Goal: Task Accomplishment & Management: Complete application form

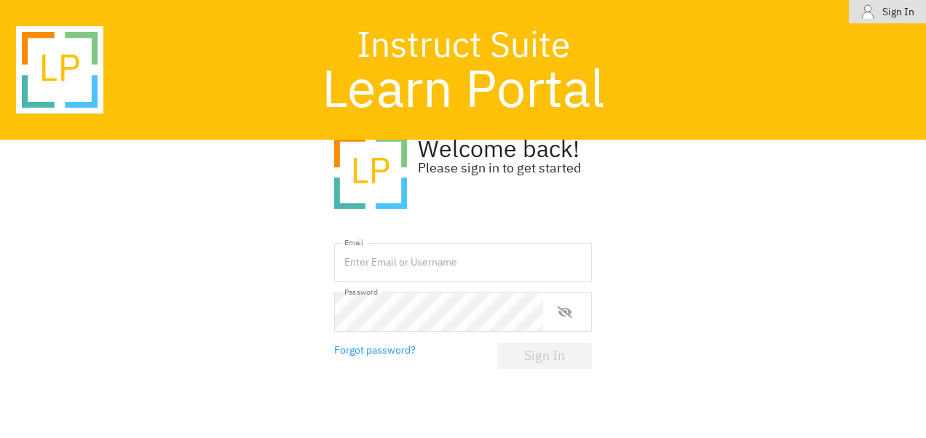
scroll to position [73, 0]
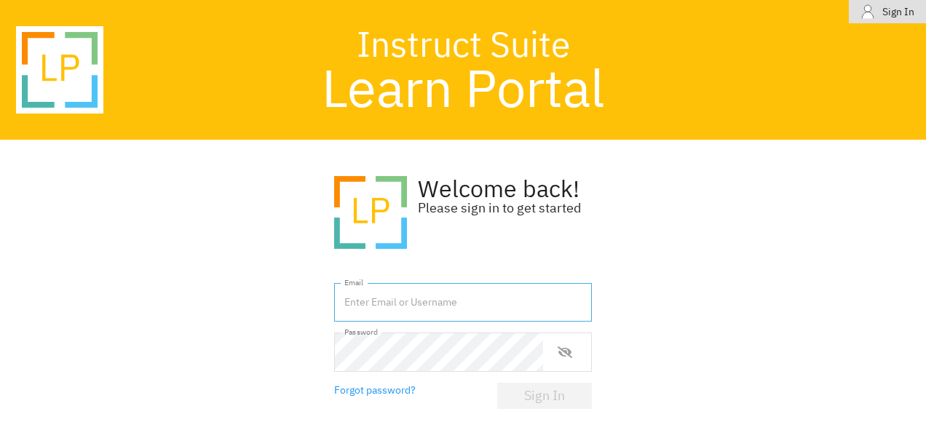
click at [426, 301] on input "text" at bounding box center [463, 302] width 258 height 39
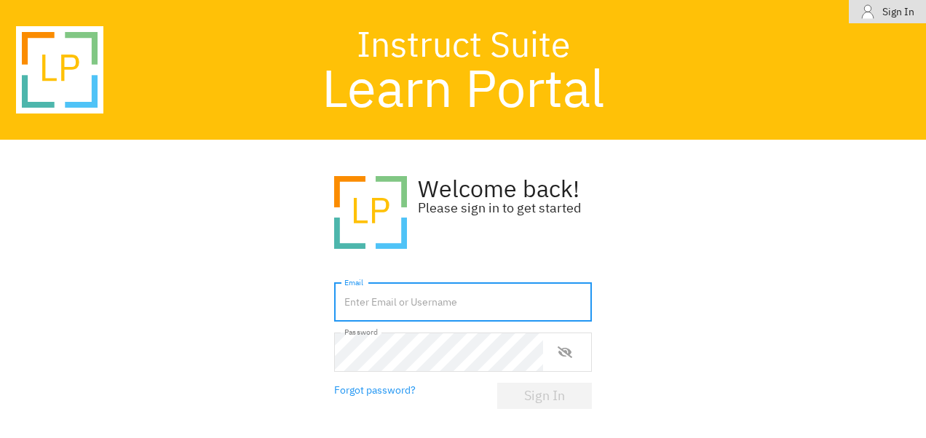
click at [272, 321] on div ".learn-portal_svg__cls-1{isolation:isolate}.learn-portal_svg__cls-2{fill:#ffc10…" at bounding box center [463, 289] width 926 height 298
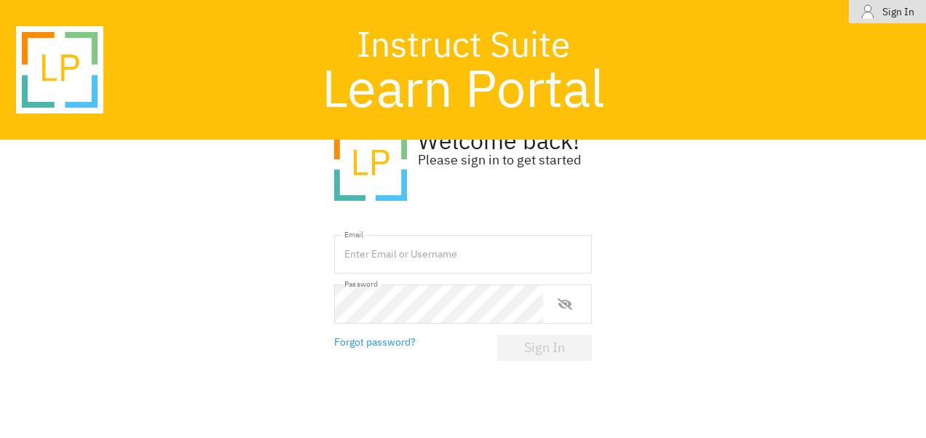
scroll to position [73, 0]
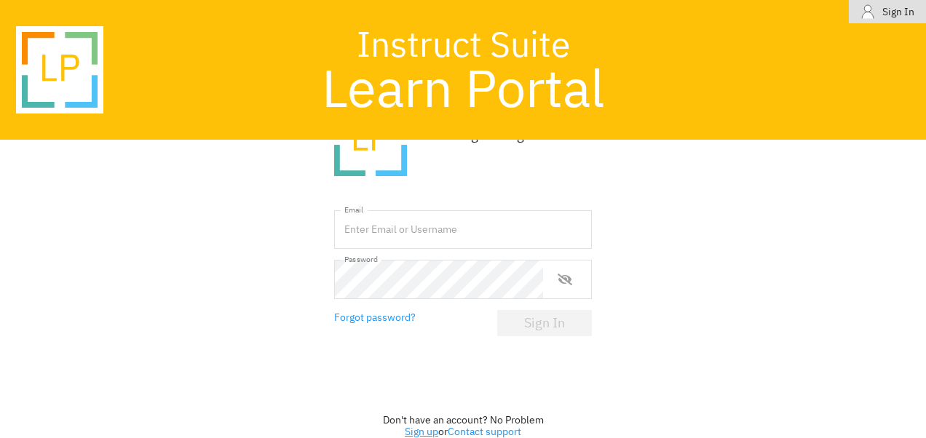
click at [411, 435] on link "Sign up" at bounding box center [421, 431] width 33 height 13
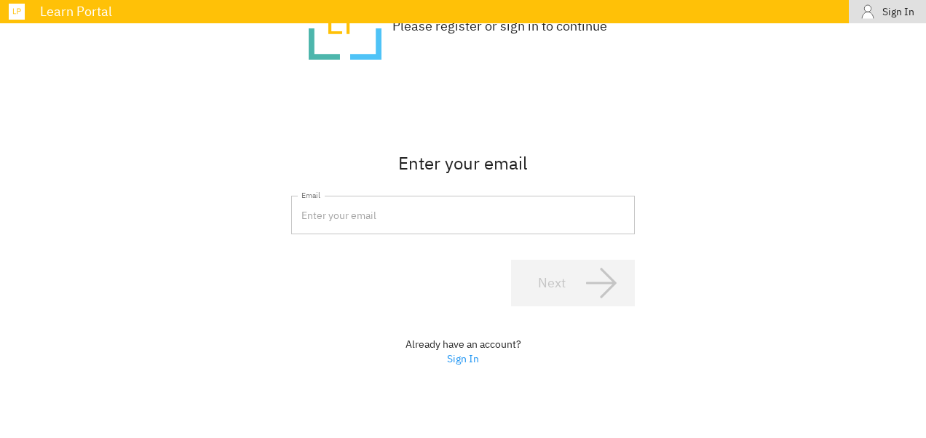
click at [400, 215] on input "email" at bounding box center [463, 215] width 344 height 39
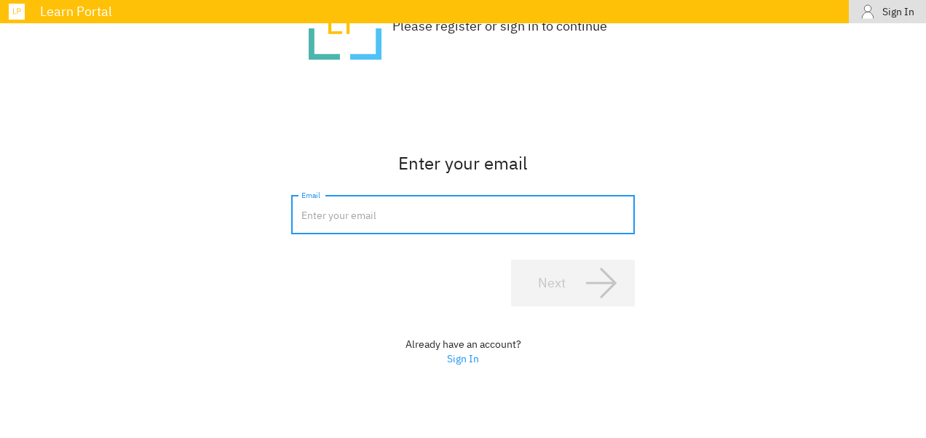
type input "[EMAIL_ADDRESS][DOMAIN_NAME]"
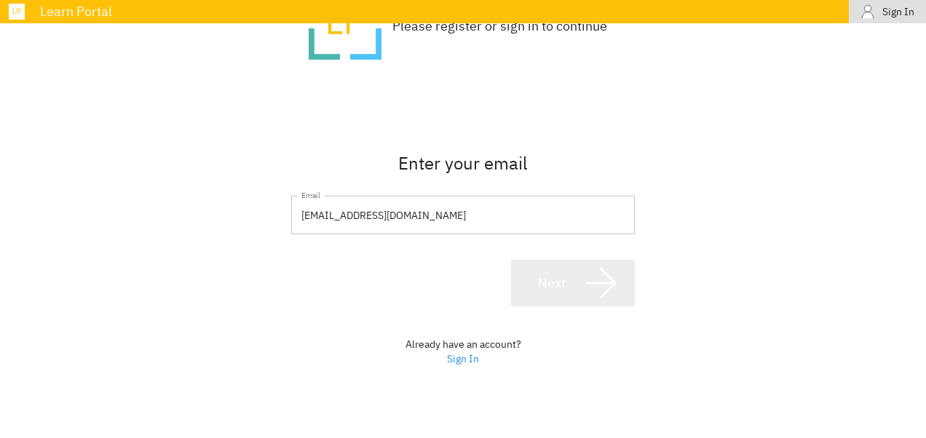
click at [557, 283] on div "Next" at bounding box center [552, 282] width 28 height 17
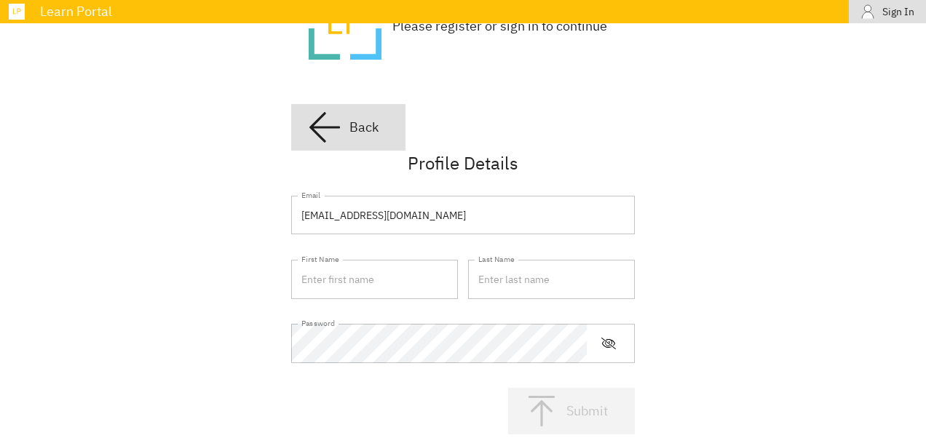
click at [337, 282] on input "text" at bounding box center [374, 279] width 167 height 39
type input "[PERSON_NAME]"
click at [493, 292] on input "text" at bounding box center [551, 279] width 167 height 39
type input "Satiada"
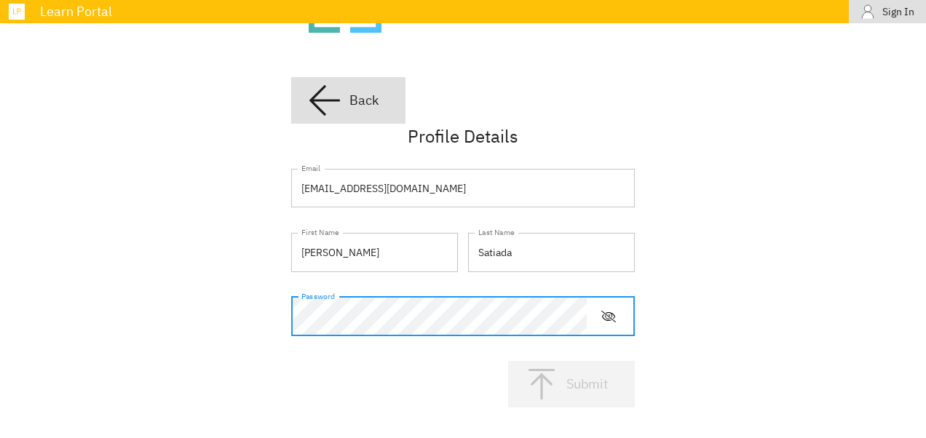
scroll to position [88, 0]
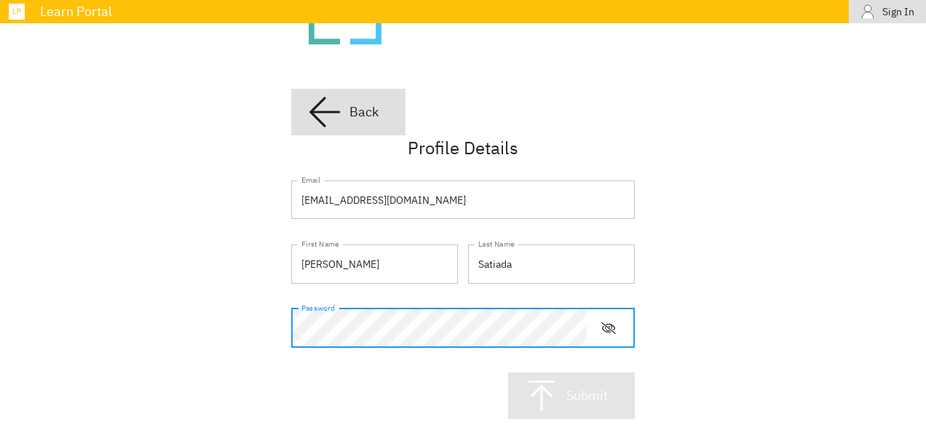
click at [576, 386] on span "Submit" at bounding box center [571, 395] width 95 height 35
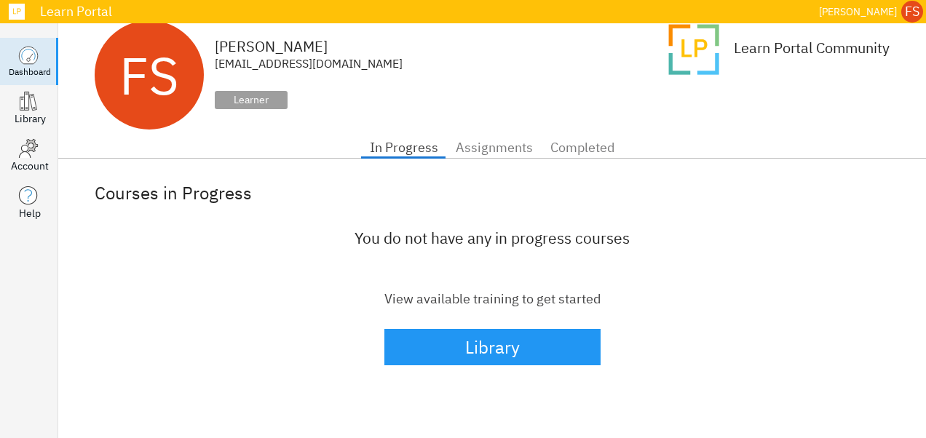
scroll to position [23, 0]
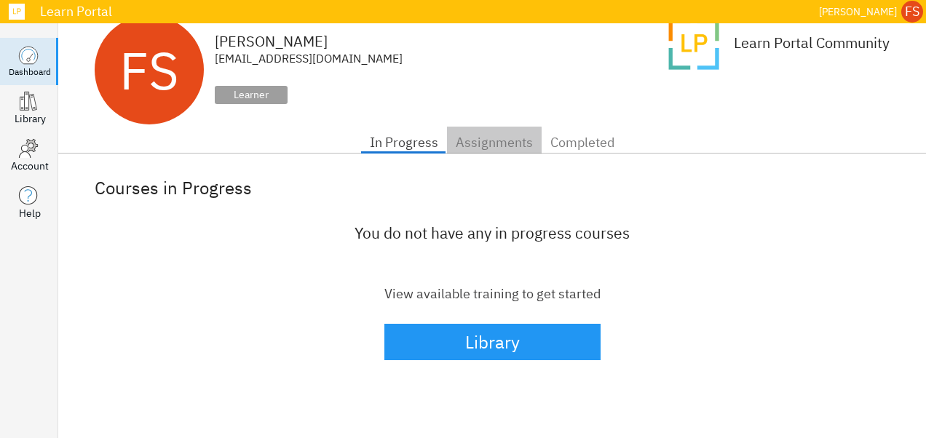
click at [469, 141] on span "Assignments" at bounding box center [494, 142] width 77 height 23
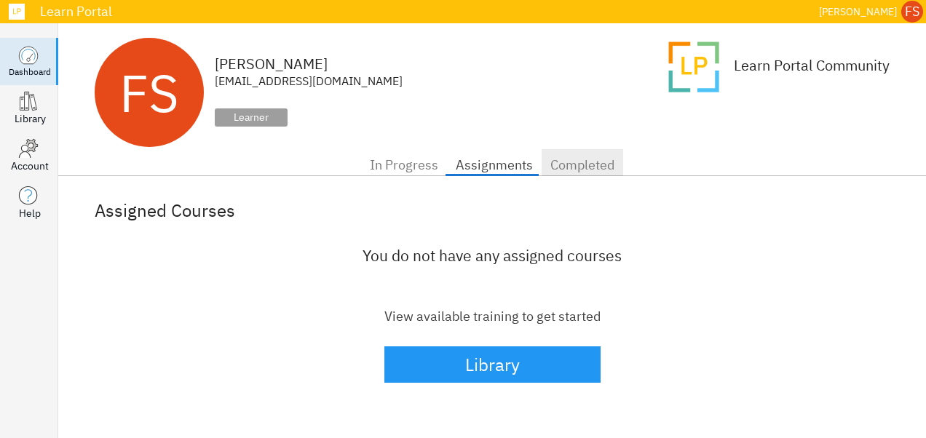
click at [583, 154] on span "Completed" at bounding box center [582, 165] width 64 height 23
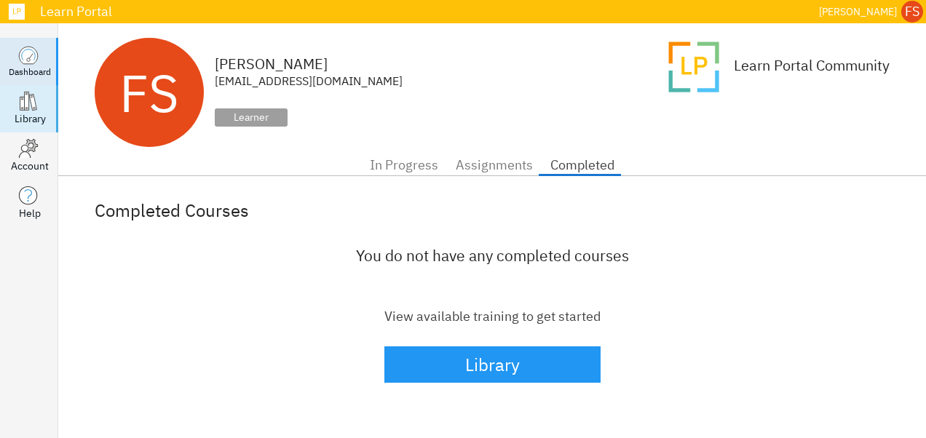
click at [22, 103] on icon at bounding box center [22, 104] width 4 height 13
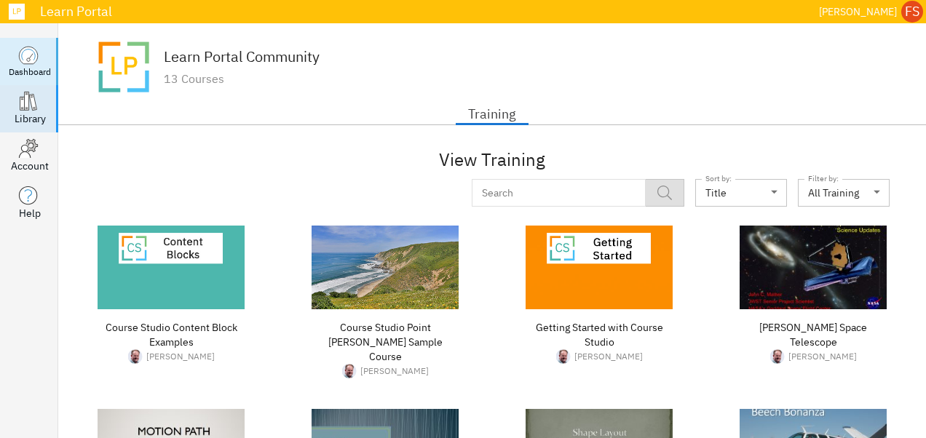
click at [29, 74] on div "Dashboard" at bounding box center [30, 71] width 42 height 12
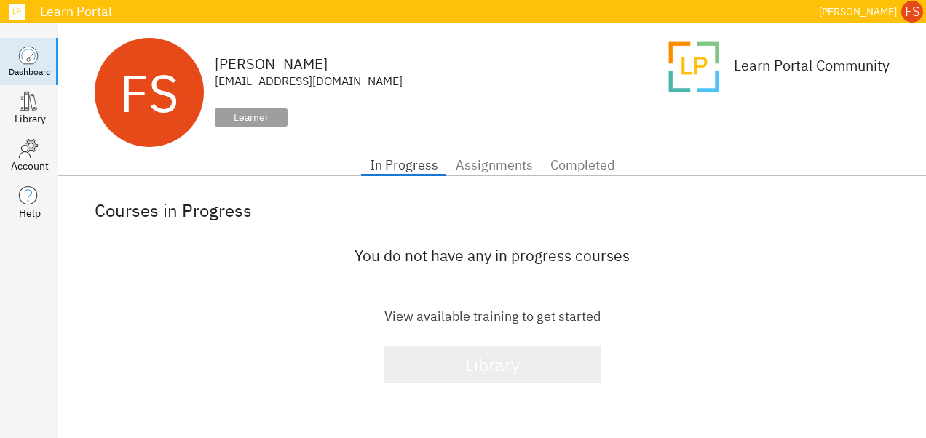
click at [520, 360] on span "Library" at bounding box center [492, 364] width 184 height 31
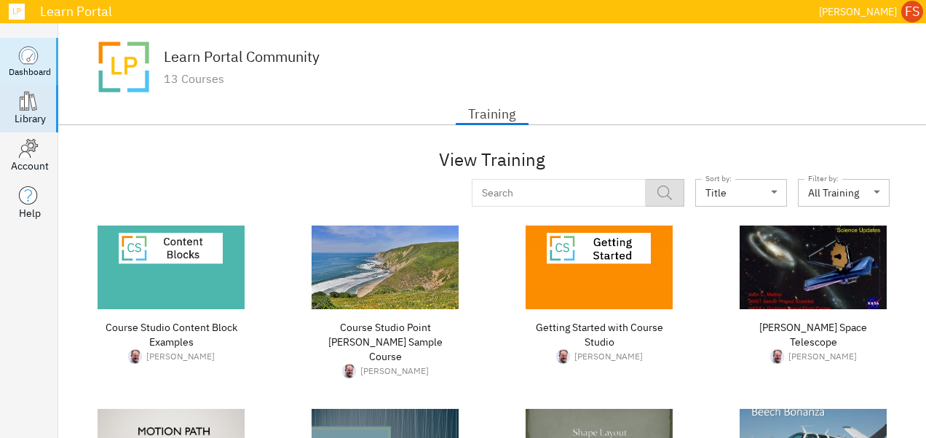
click at [27, 54] on icon at bounding box center [28, 55] width 18 height 17
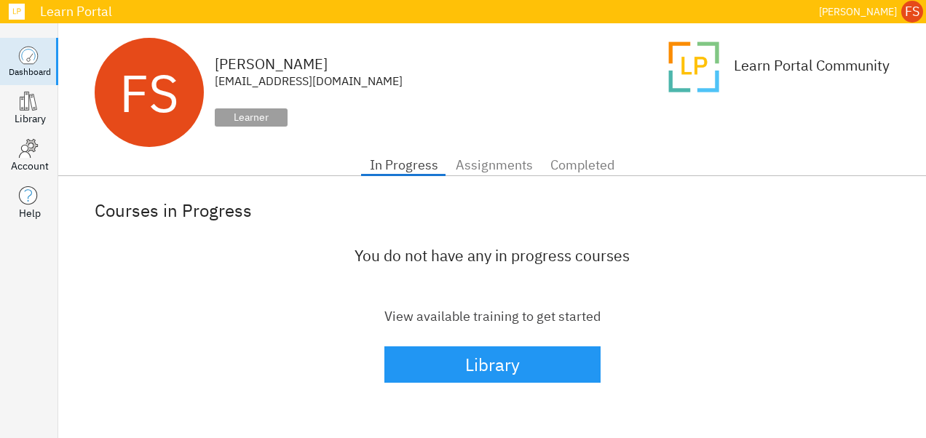
click at [260, 122] on div "Learner" at bounding box center [251, 117] width 73 height 18
click at [505, 169] on span "Assignments" at bounding box center [494, 165] width 77 height 23
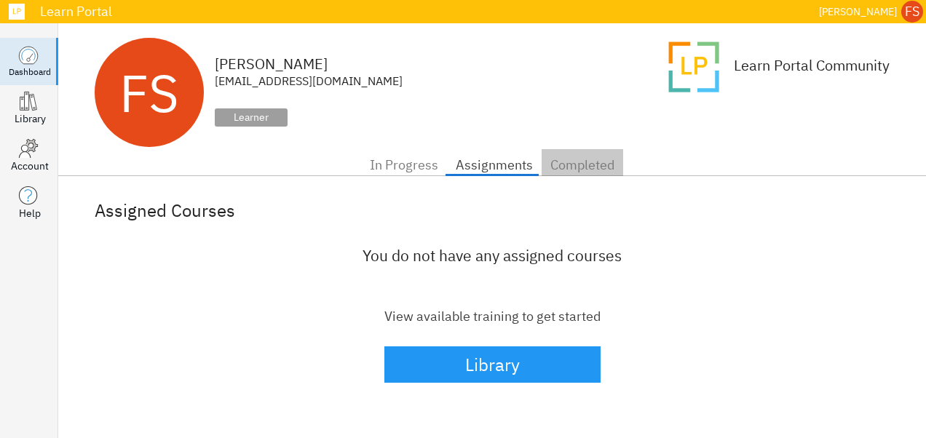
click at [576, 167] on span "Completed" at bounding box center [582, 165] width 64 height 23
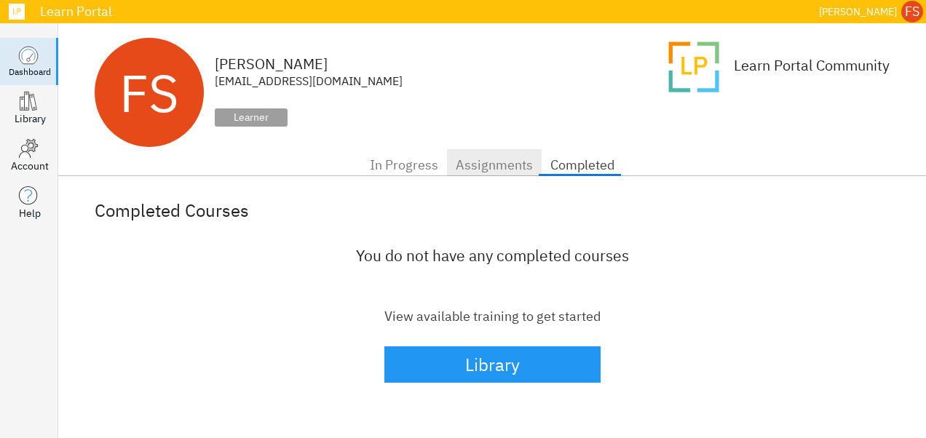
click at [516, 168] on span "Assignments" at bounding box center [494, 165] width 77 height 23
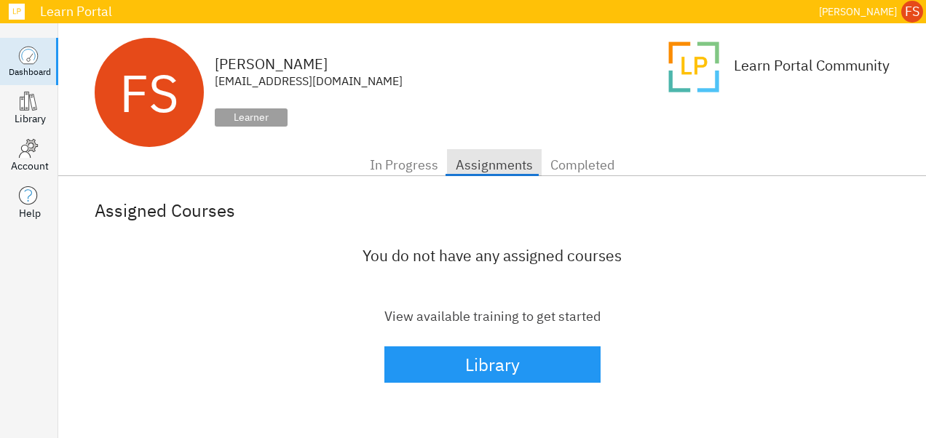
click at [457, 168] on span "Assignments" at bounding box center [494, 165] width 77 height 23
click at [404, 168] on span "In Progress" at bounding box center [404, 165] width 68 height 23
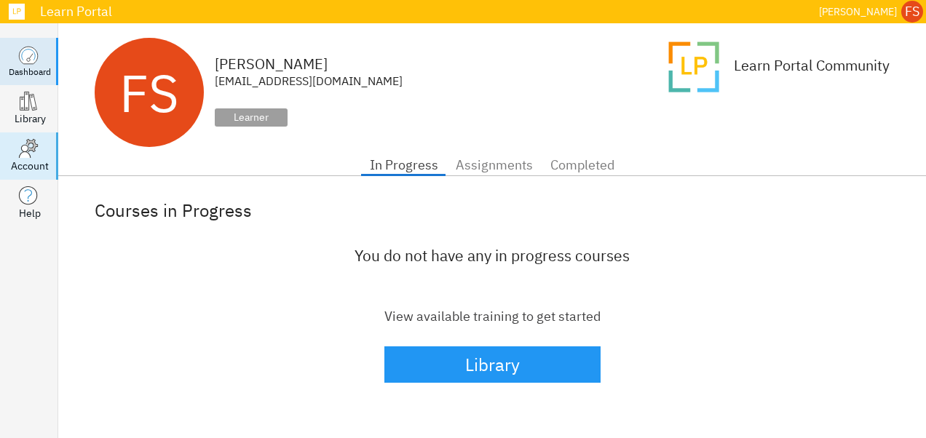
click at [16, 160] on div "Account" at bounding box center [30, 166] width 38 height 15
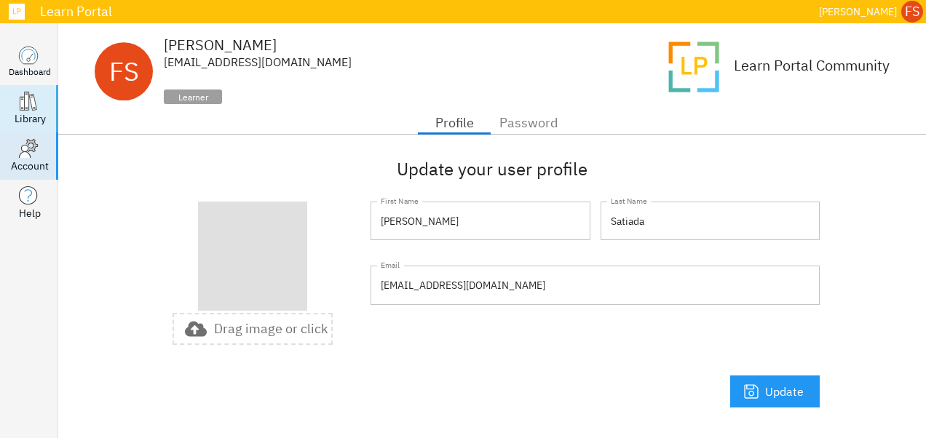
click at [15, 114] on div "Library" at bounding box center [30, 118] width 31 height 15
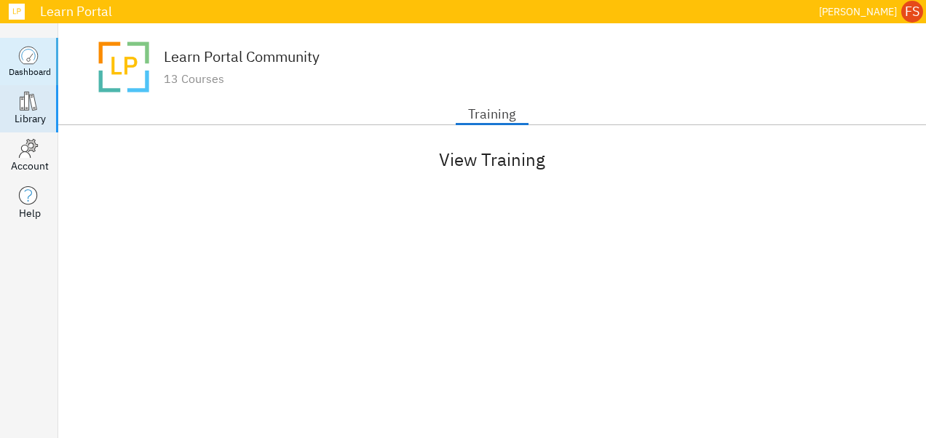
click at [28, 68] on div "Dashboard" at bounding box center [30, 71] width 42 height 12
